Goal: Manage account settings

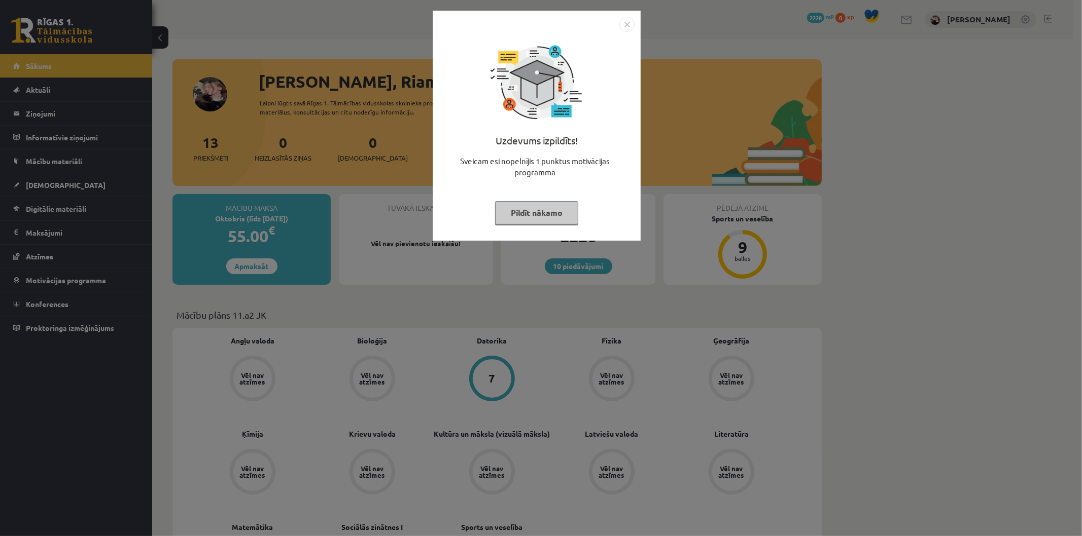
click at [564, 215] on button "Pildīt nākamo" at bounding box center [536, 212] width 83 height 23
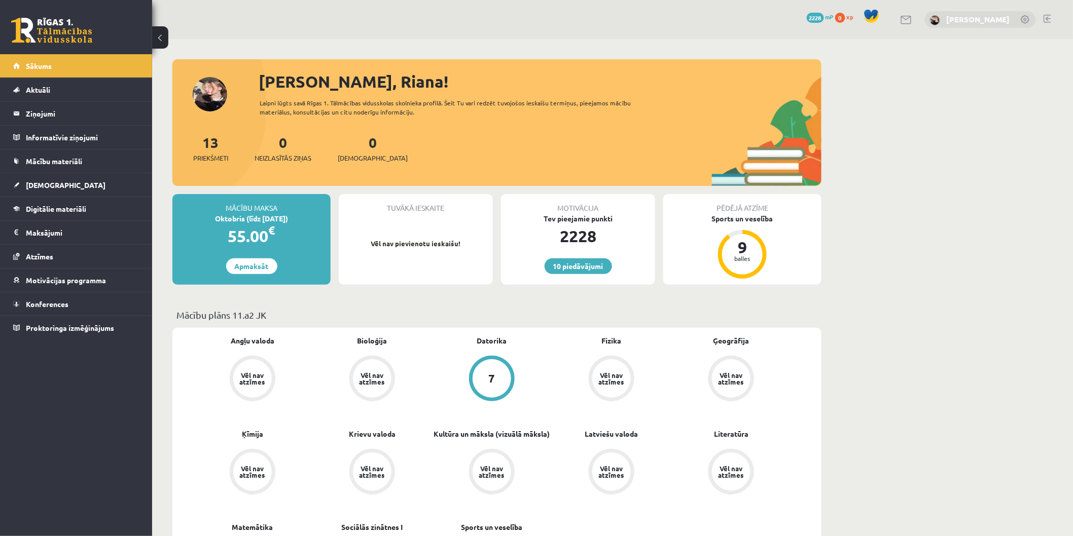
click at [965, 21] on link "[PERSON_NAME]" at bounding box center [978, 19] width 63 height 10
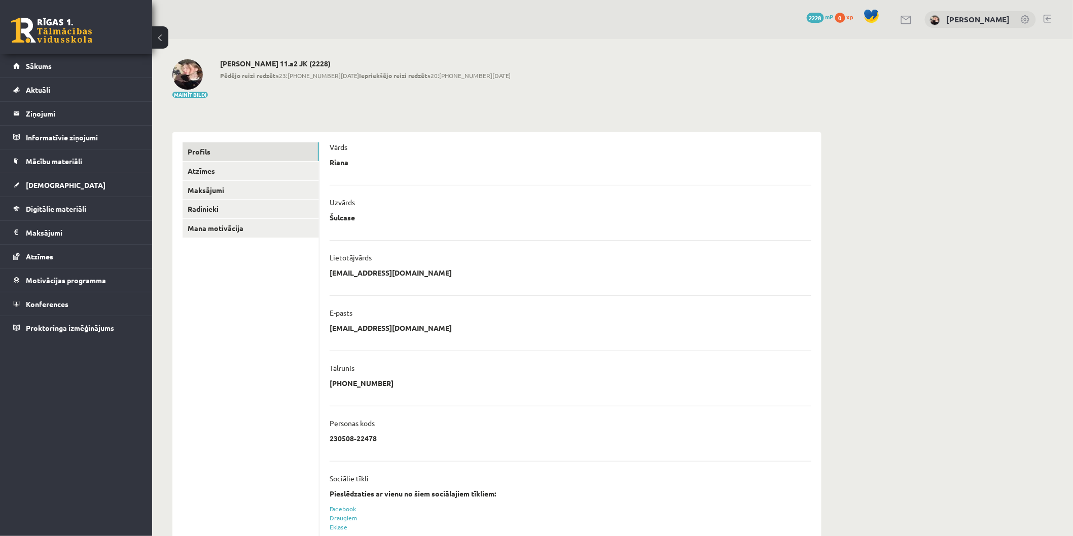
click at [401, 27] on div "0 Dāvanas 2228 mP 0 xp [PERSON_NAME]" at bounding box center [612, 19] width 921 height 39
click at [395, 16] on div "0 Dāvanas 2228 mP 0 xp [PERSON_NAME]" at bounding box center [612, 19] width 921 height 39
drag, startPoint x: 395, startPoint y: 16, endPoint x: 394, endPoint y: 9, distance: 7.1
click at [394, 9] on div "0 Dāvanas 2228 mP 0 xp [PERSON_NAME]" at bounding box center [612, 19] width 921 height 39
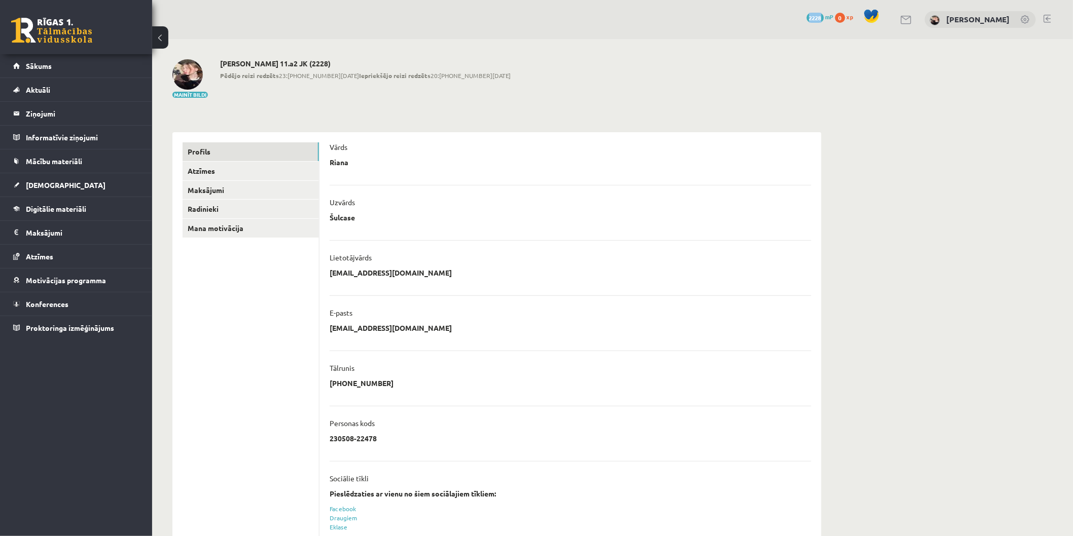
click at [394, 9] on div "0 Dāvanas 2228 mP 0 xp [PERSON_NAME]" at bounding box center [612, 19] width 921 height 39
click at [395, 4] on div "0 Dāvanas 2228 mP 0 xp [PERSON_NAME]" at bounding box center [612, 19] width 921 height 39
